Goal: Communication & Community: Share content

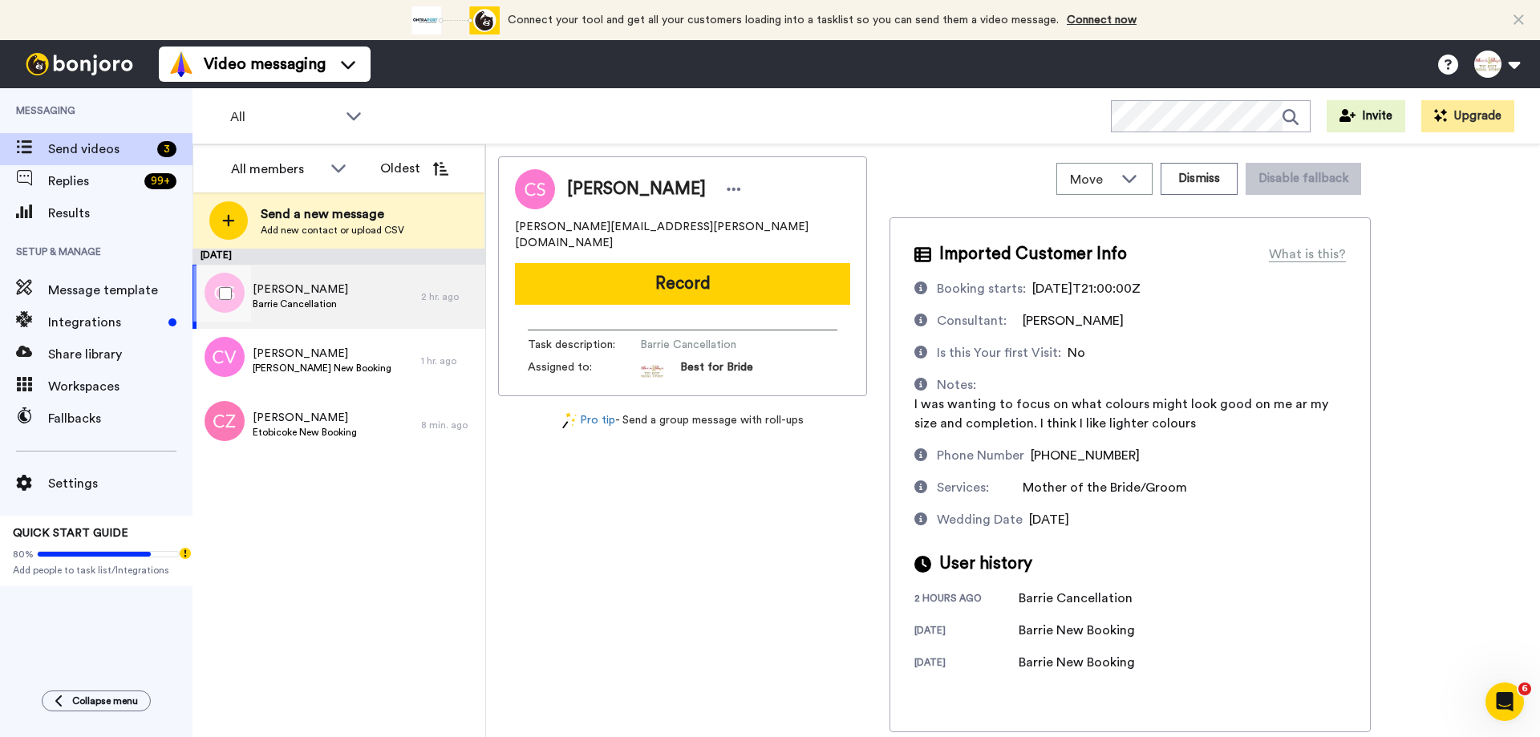
click at [318, 289] on span "[PERSON_NAME]" at bounding box center [300, 290] width 95 height 16
click at [1211, 187] on button "Dismiss" at bounding box center [1199, 179] width 77 height 32
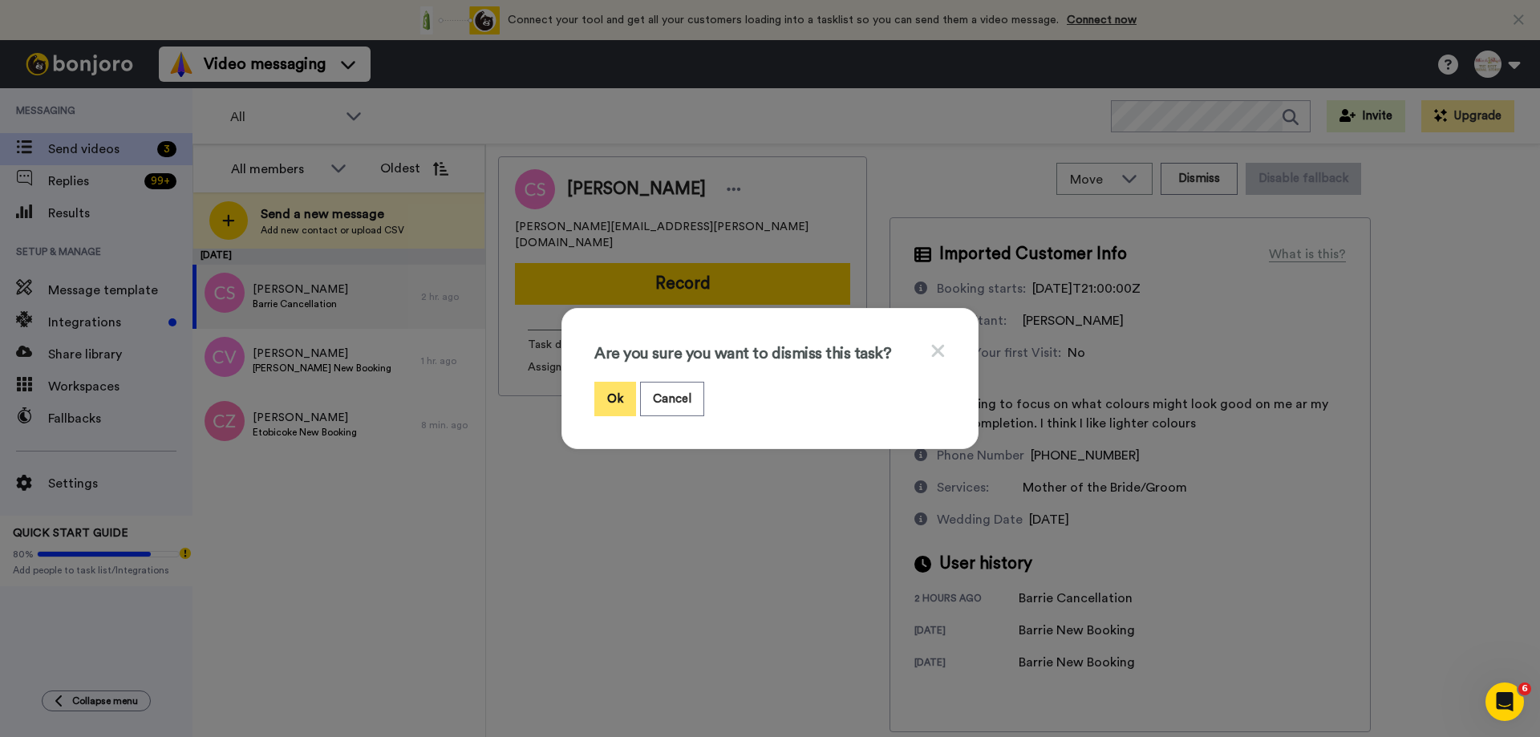
click at [608, 403] on button "Ok" at bounding box center [615, 399] width 42 height 34
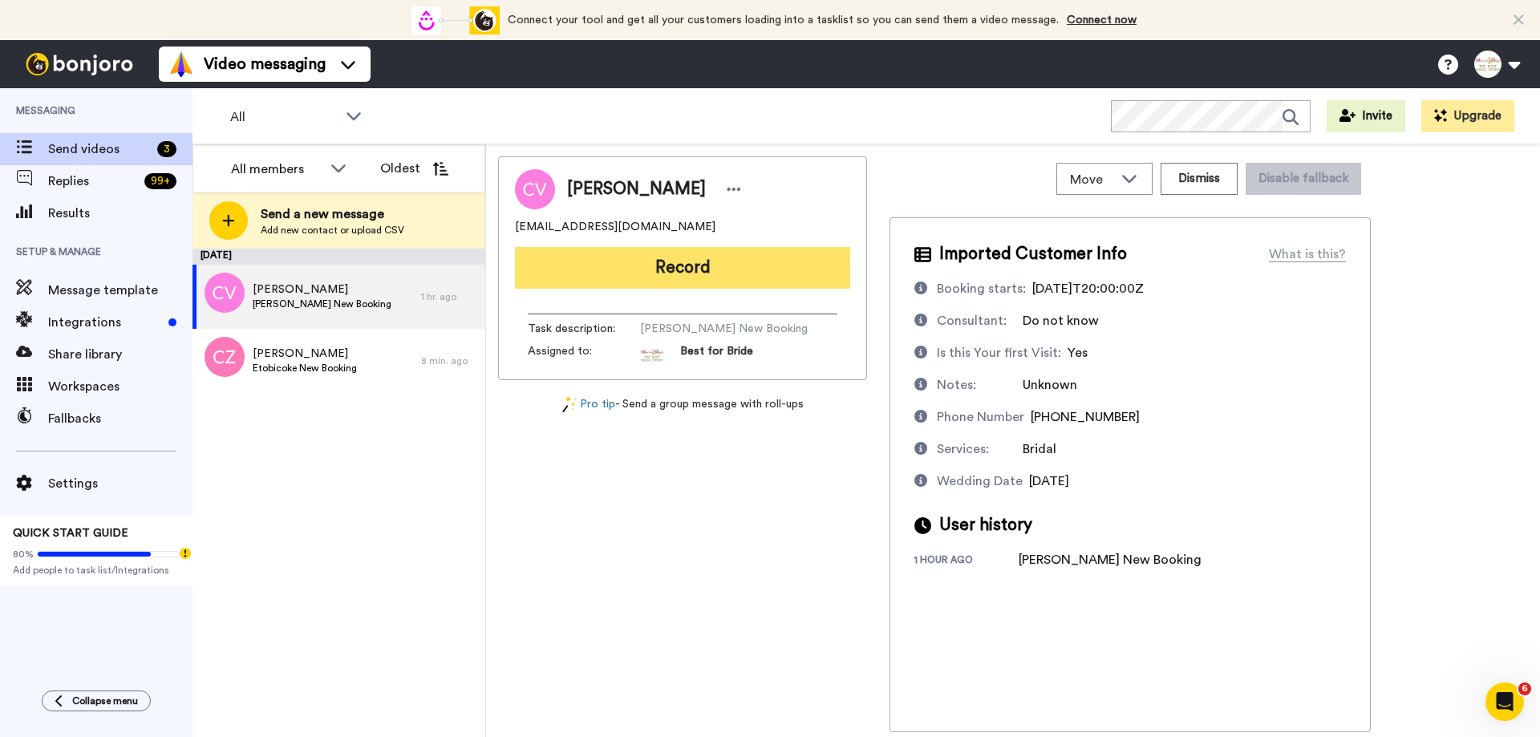
click at [688, 280] on button "Record" at bounding box center [682, 268] width 335 height 42
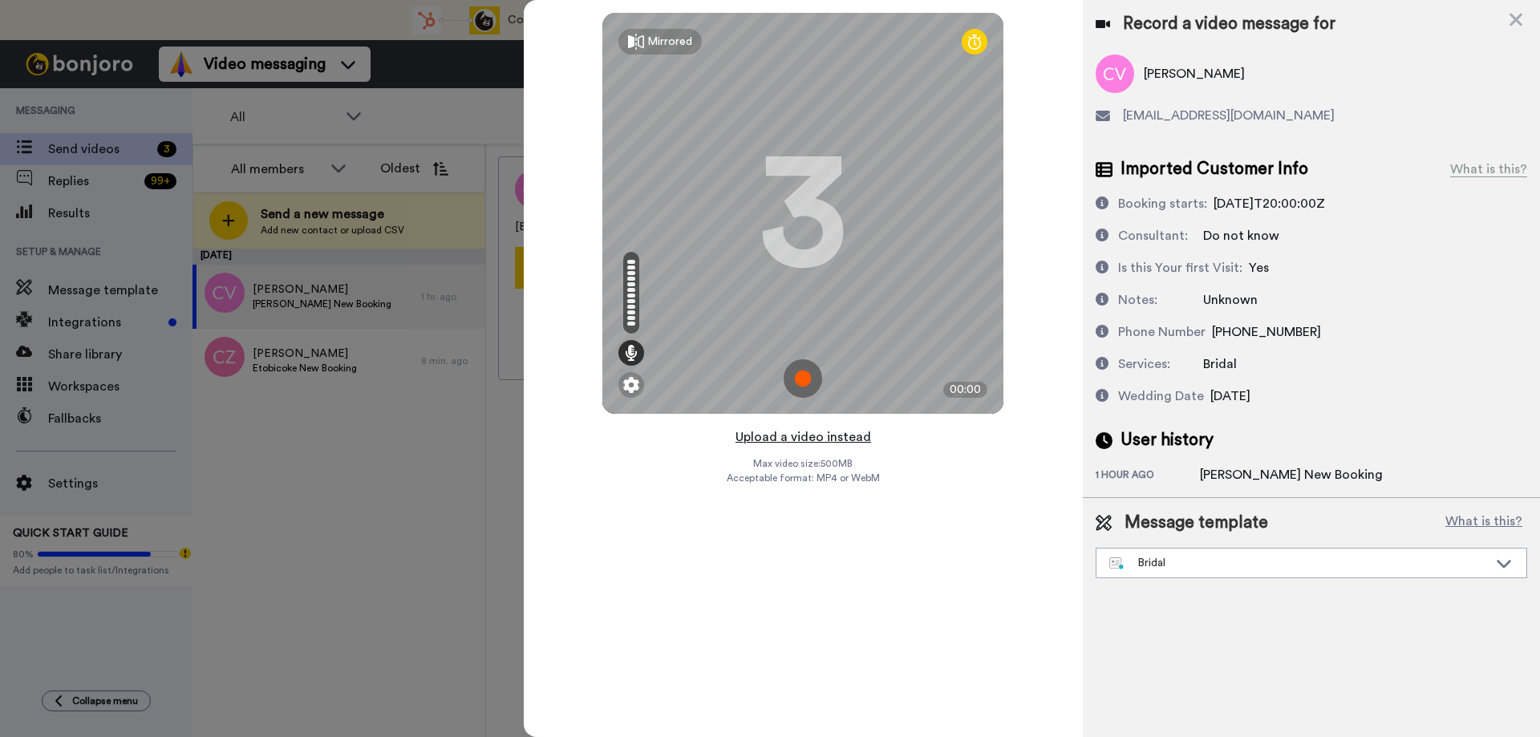
click at [774, 435] on button "Upload a video instead" at bounding box center [803, 437] width 145 height 21
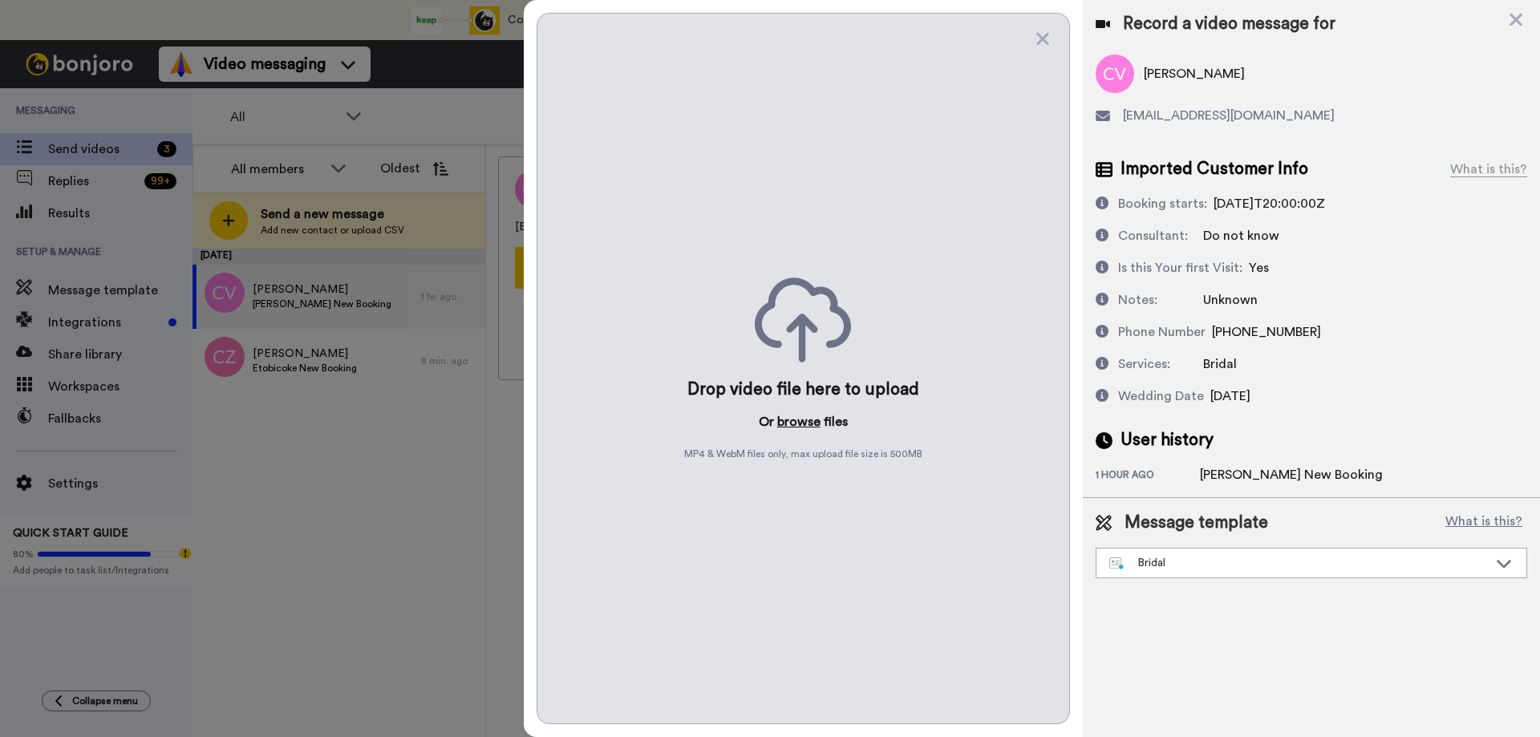
click at [788, 420] on button "browse" at bounding box center [798, 421] width 43 height 19
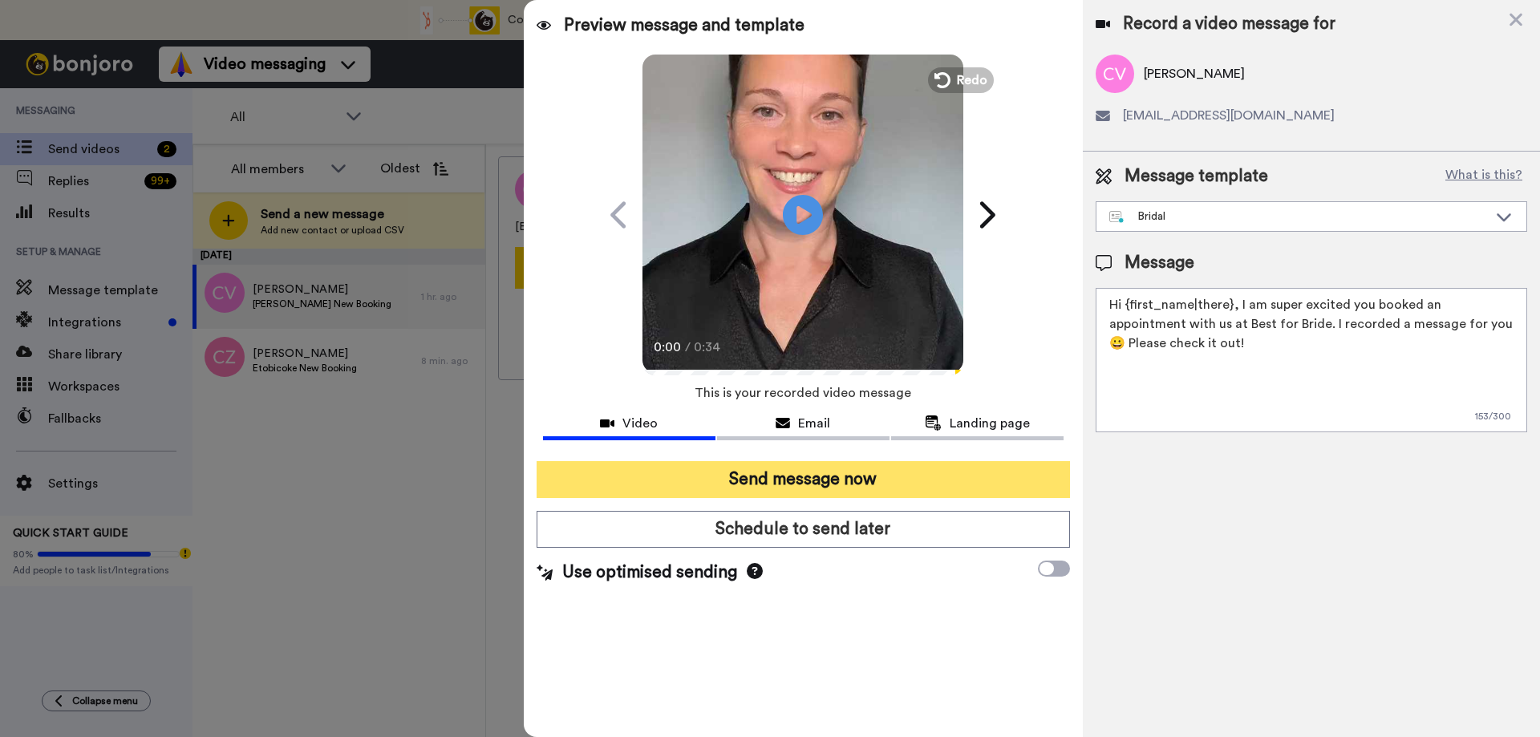
click at [839, 484] on button "Send message now" at bounding box center [803, 479] width 533 height 37
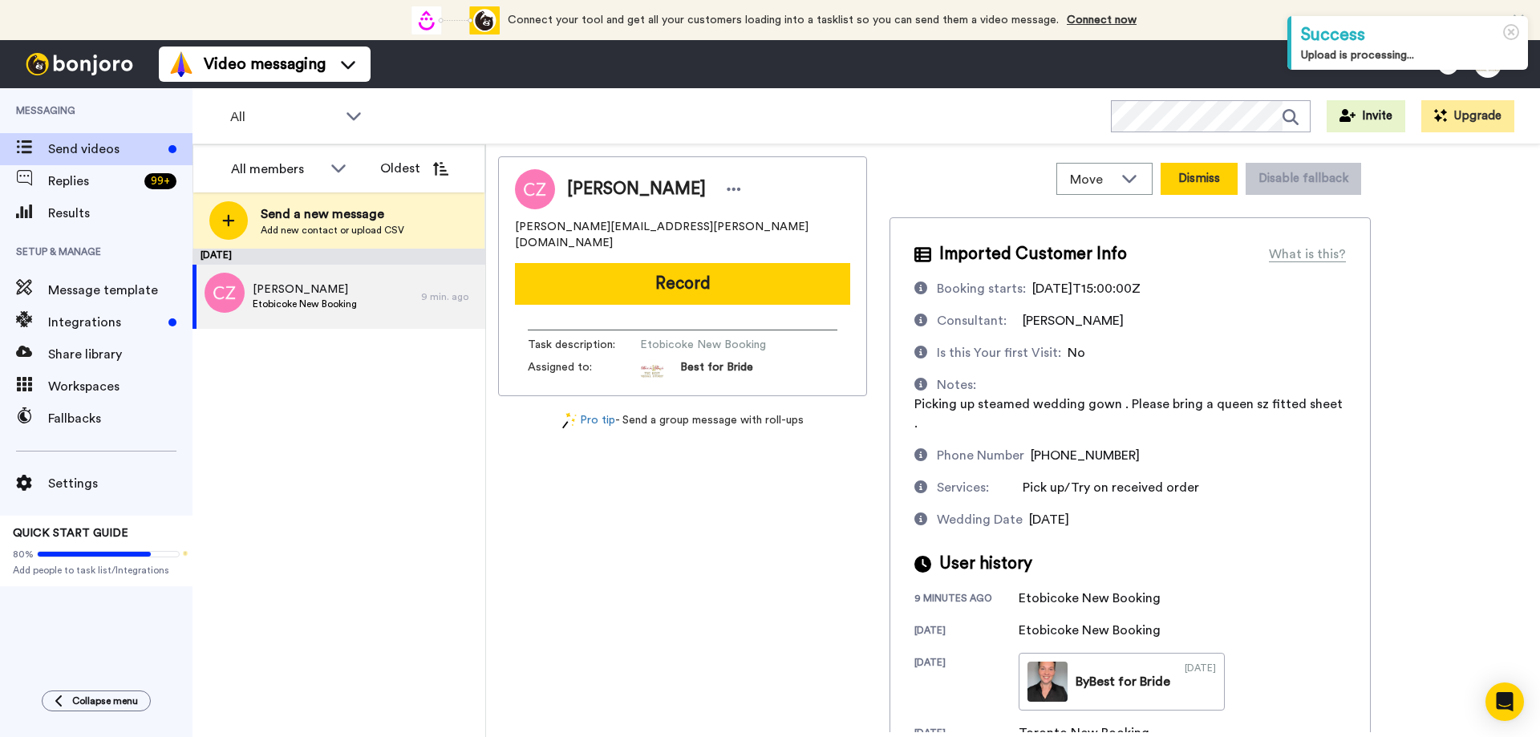
click at [1210, 187] on button "Dismiss" at bounding box center [1199, 179] width 77 height 32
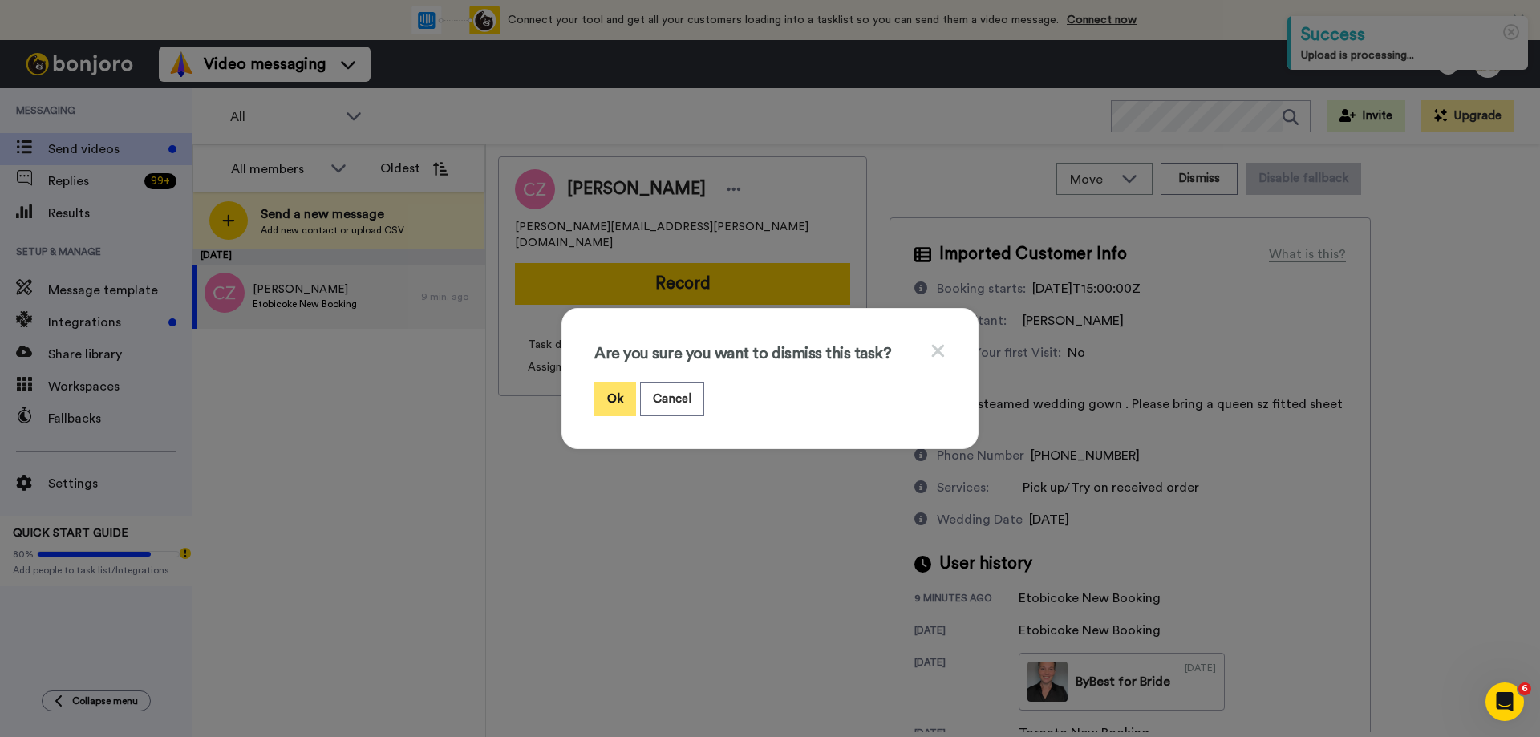
click at [598, 399] on button "Ok" at bounding box center [615, 399] width 42 height 34
